Goal: Transaction & Acquisition: Purchase product/service

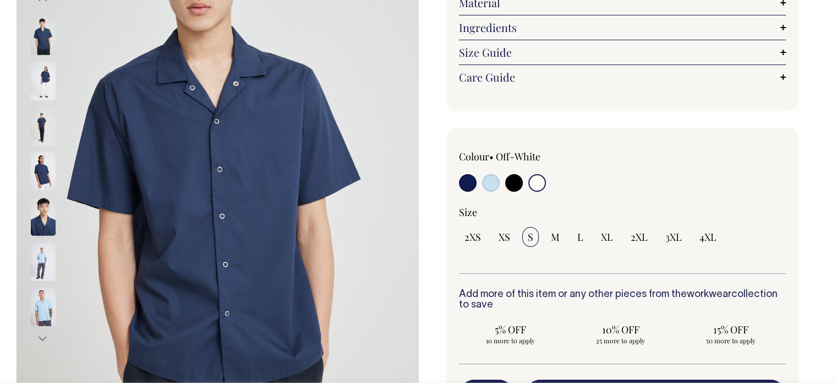
scroll to position [192, 0]
click at [537, 179] on input "radio" at bounding box center [537, 182] width 18 height 18
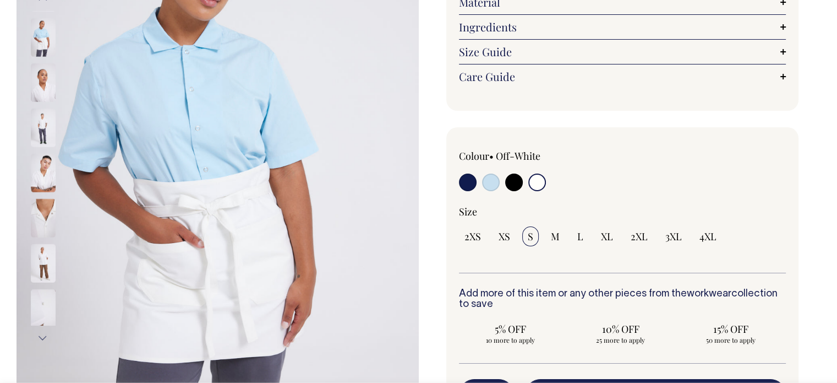
click at [42, 178] on img at bounding box center [43, 172] width 25 height 39
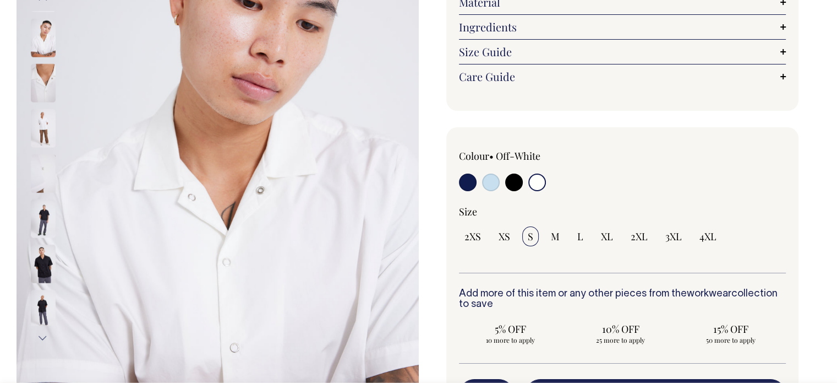
click at [40, 123] on img at bounding box center [43, 127] width 25 height 39
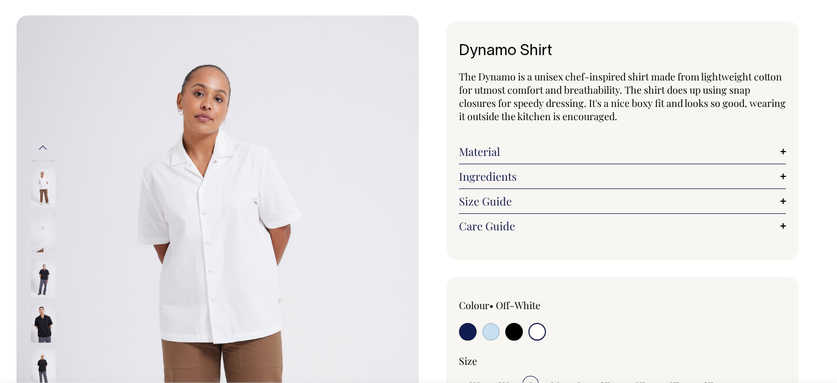
scroll to position [42, 0]
click at [479, 149] on link "Material" at bounding box center [622, 151] width 327 height 13
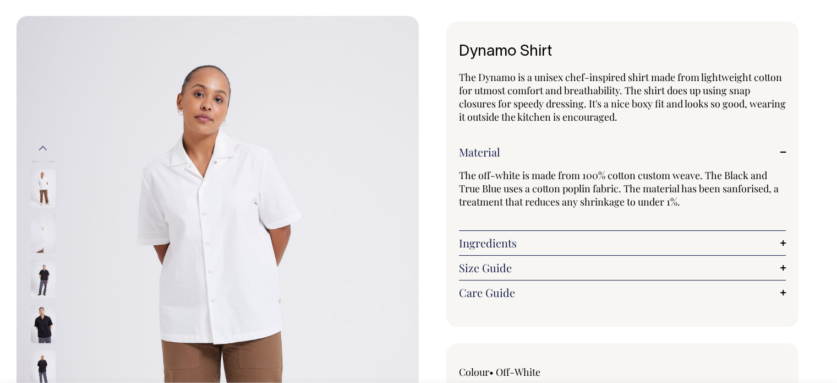
click at [479, 149] on link "Material" at bounding box center [622, 151] width 327 height 13
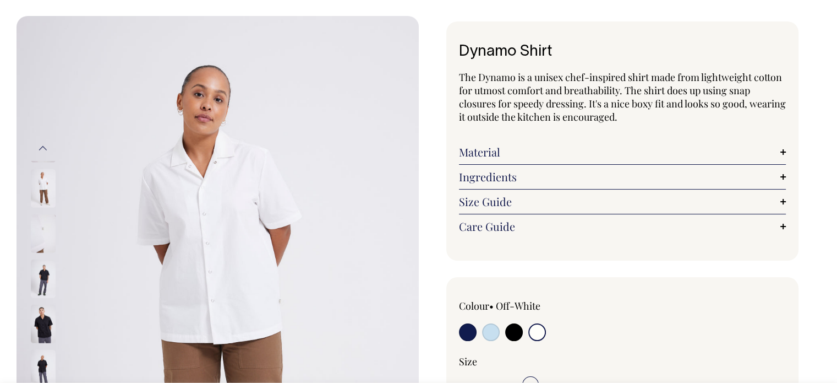
click at [473, 195] on link "Size Guide" at bounding box center [622, 201] width 327 height 13
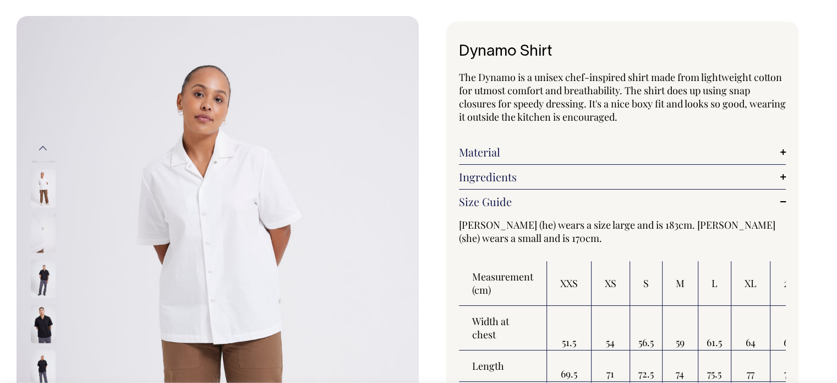
click at [473, 195] on link "Size Guide" at bounding box center [622, 201] width 327 height 13
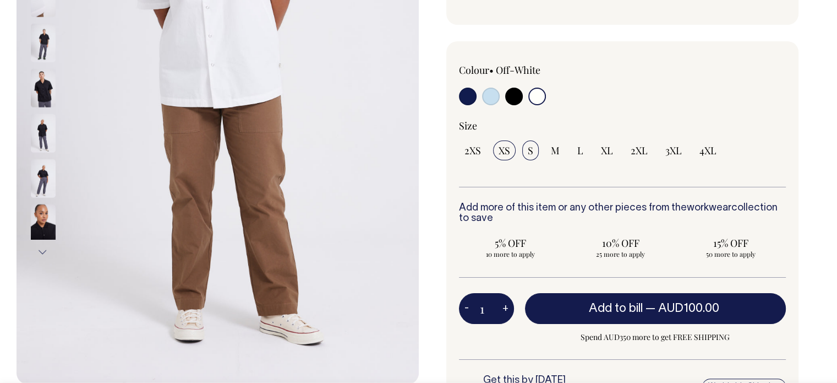
scroll to position [277, 0]
click at [504, 149] on span "XS" at bounding box center [505, 150] width 12 height 13
click at [504, 149] on input "XS" at bounding box center [504, 150] width 23 height 20
radio input "true"
select select "XS"
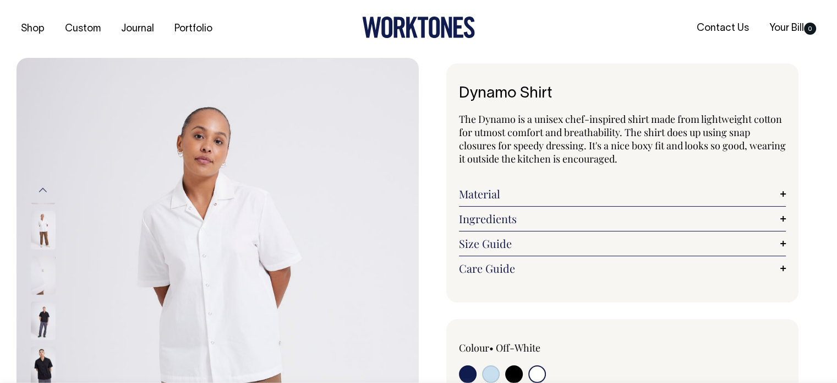
scroll to position [0, 0]
